Goal: Task Accomplishment & Management: Manage account settings

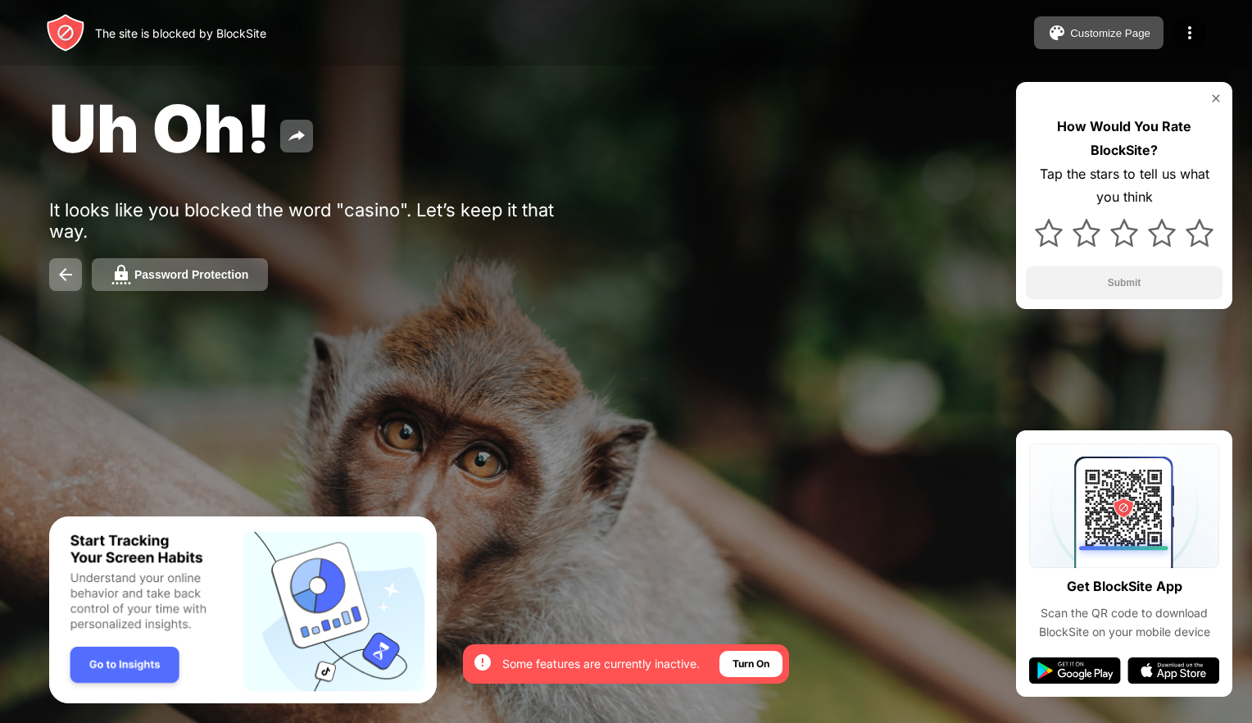
drag, startPoint x: 1215, startPoint y: 95, endPoint x: 1190, endPoint y: 98, distance: 24.8
click at [1215, 95] on img at bounding box center [1215, 98] width 13 height 13
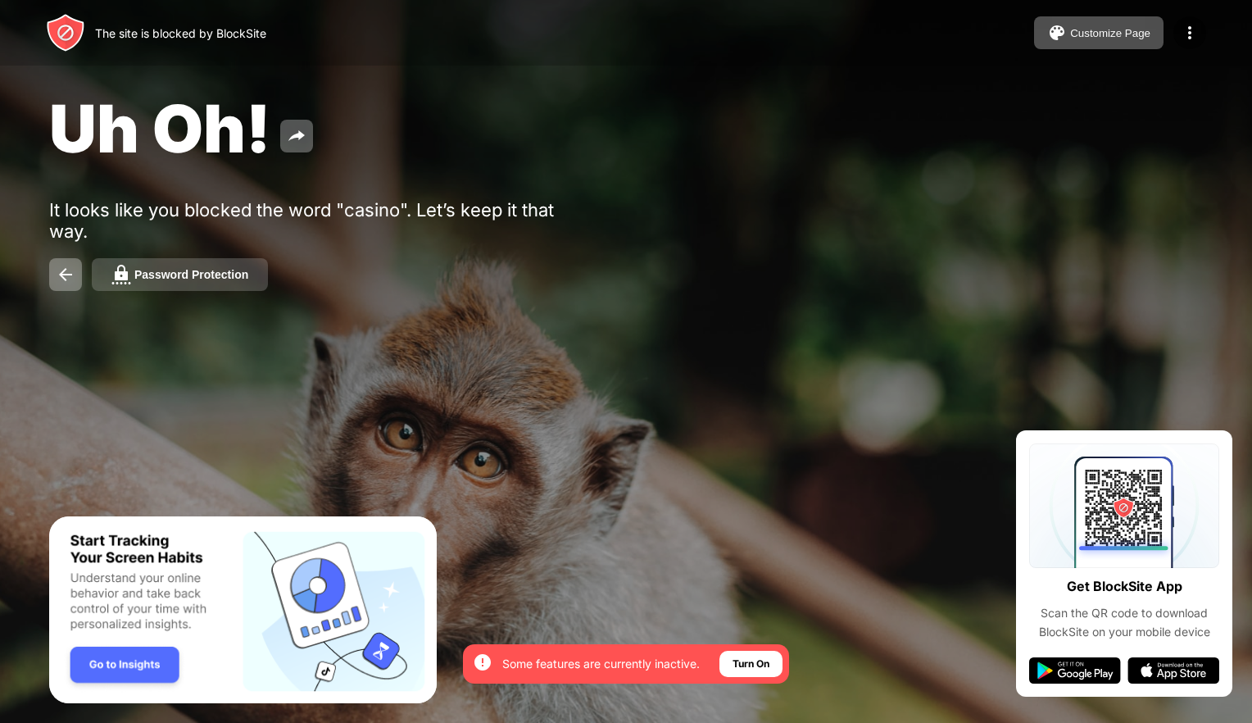
click at [197, 276] on div "Password Protection" at bounding box center [191, 274] width 114 height 13
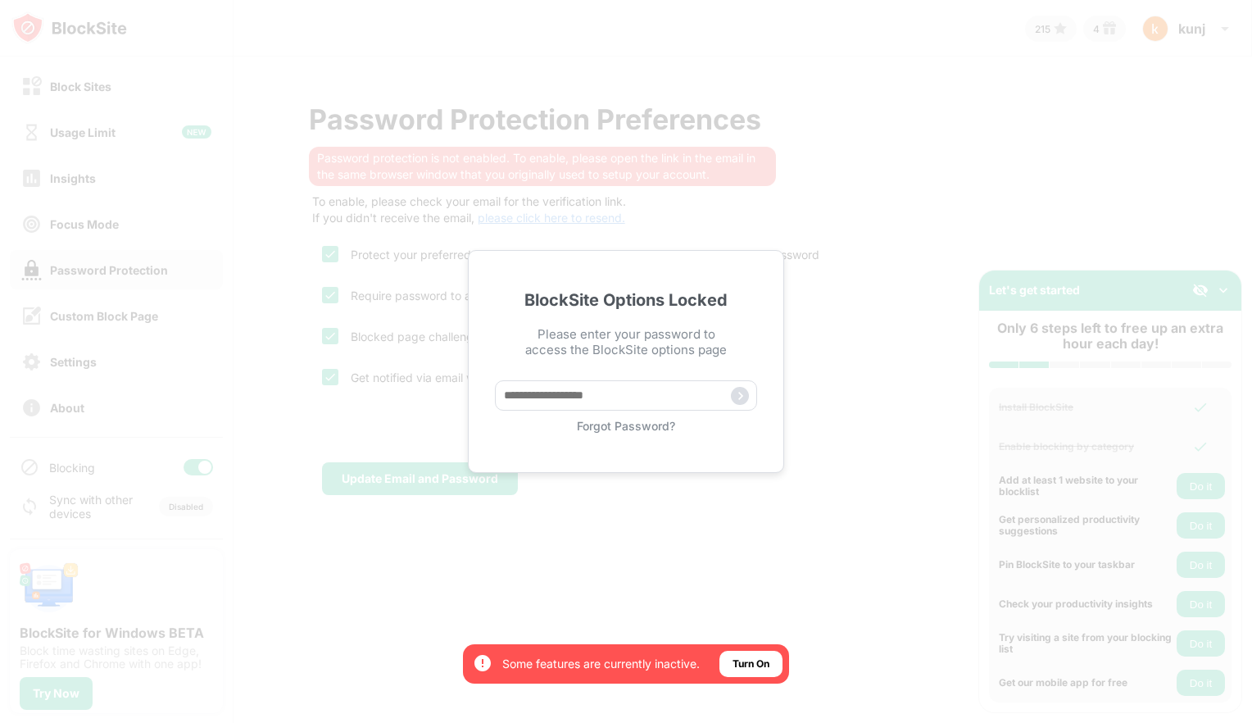
click at [1029, 139] on div "BlockSite Options Locked Please enter your password to access the BlockSite opt…" at bounding box center [626, 361] width 1252 height 723
